Goal: Transaction & Acquisition: Purchase product/service

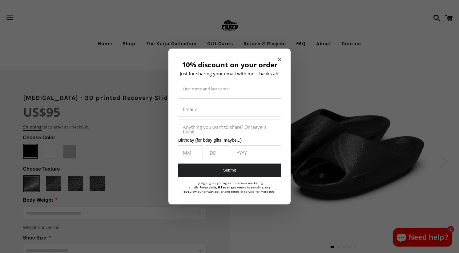
click at [280, 58] on icon "Close modal" at bounding box center [280, 60] width 4 height 4
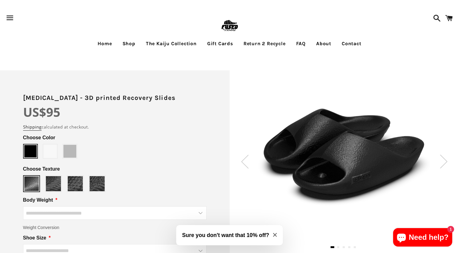
click at [445, 159] on img at bounding box center [444, 162] width 8 height 14
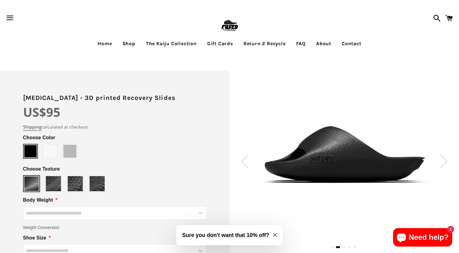
click at [445, 159] on img at bounding box center [444, 162] width 8 height 14
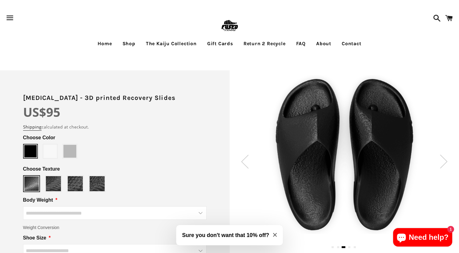
click at [445, 159] on img at bounding box center [444, 162] width 8 height 14
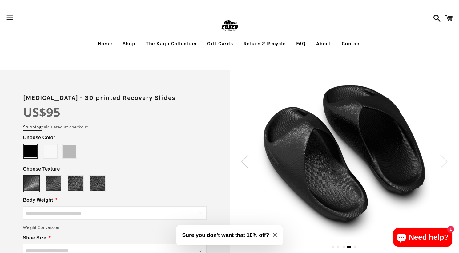
click at [445, 159] on img at bounding box center [444, 162] width 8 height 14
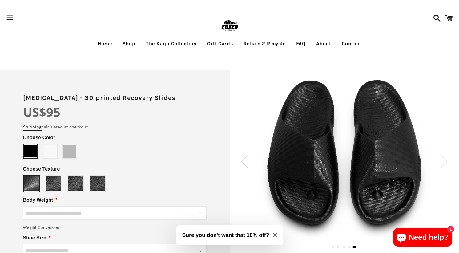
click at [445, 159] on img at bounding box center [444, 162] width 8 height 14
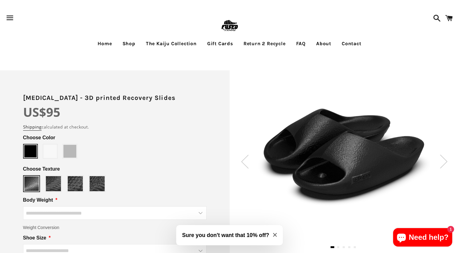
click at [445, 159] on img at bounding box center [444, 162] width 8 height 14
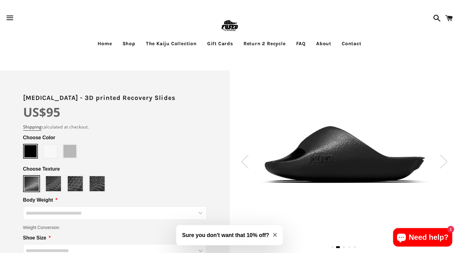
click at [131, 42] on link "Shop" at bounding box center [129, 43] width 22 height 15
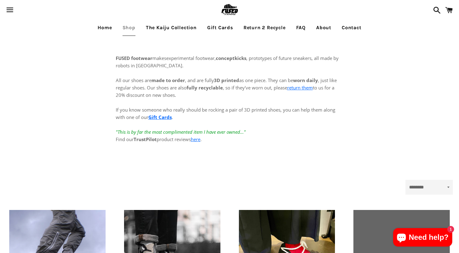
click at [131, 42] on div "FUSED footwear makes experimental footwear, conceptkicks , prototypes of future…" at bounding box center [230, 105] width 240 height 138
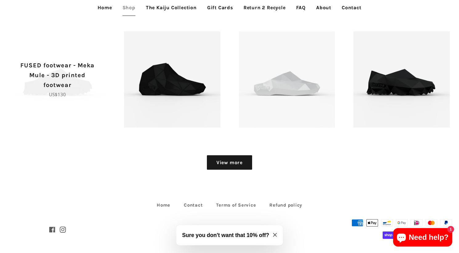
scroll to position [756, 0]
